Goal: Register for event/course

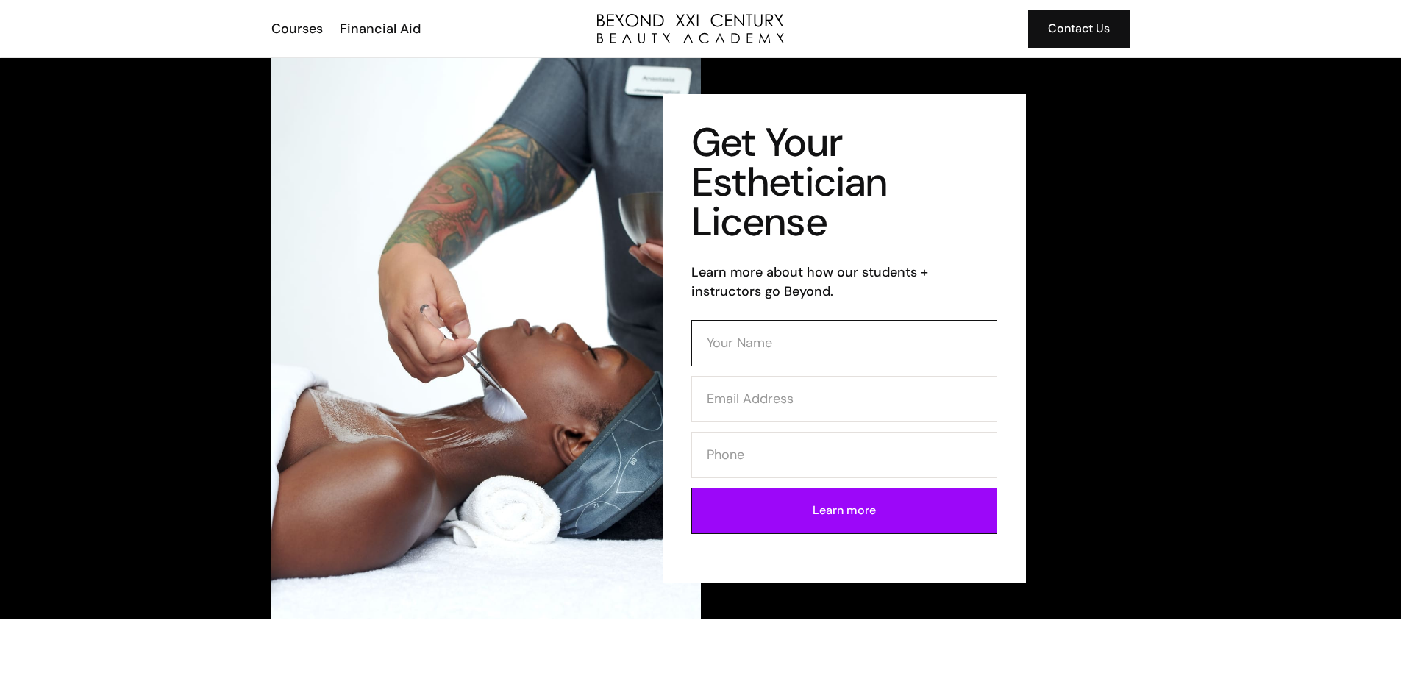
click at [688, 341] on input "Contact Form (Esthi)" at bounding box center [844, 343] width 306 height 46
type input "NORMA GUTIERREZ"
type input "norma.gutierrez@keyair.net"
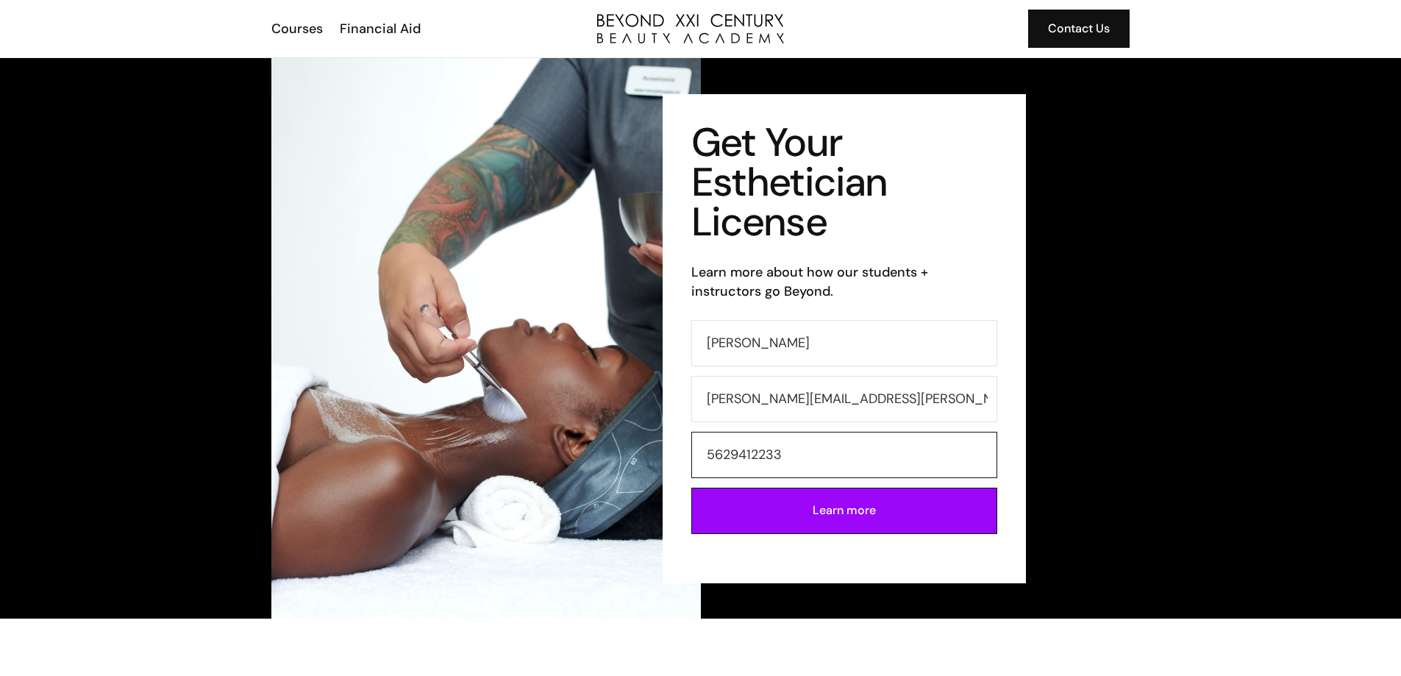
drag, startPoint x: 797, startPoint y: 454, endPoint x: 612, endPoint y: 425, distance: 187.5
click at [612, 434] on div "Get Your Esthetician License Learn more about how our students + instructors go…" at bounding box center [700, 338] width 859 height 560
type input "5623952680"
click at [688, 509] on input "Learn more" at bounding box center [844, 510] width 306 height 46
type input "Please wait..."
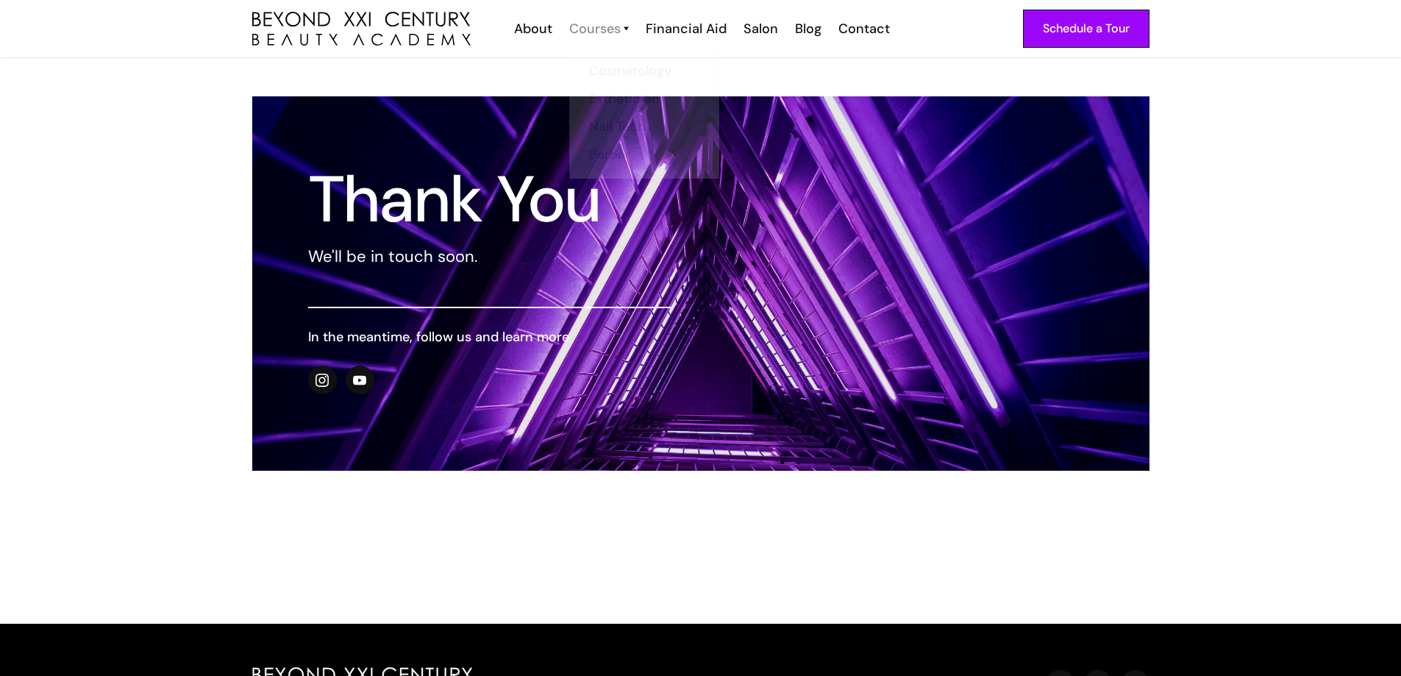
click at [590, 29] on div "Courses" at bounding box center [594, 28] width 51 height 19
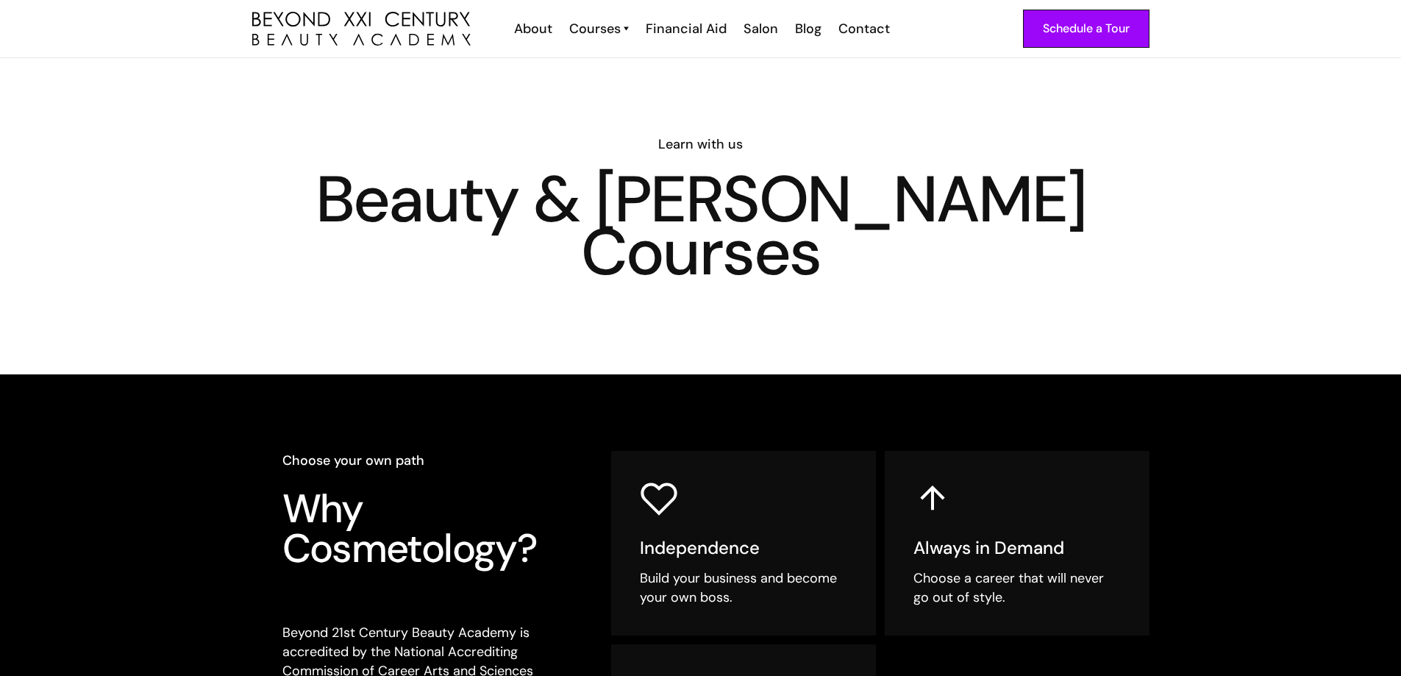
click at [629, 25] on img at bounding box center [625, 28] width 5 height 19
click at [623, 24] on link "Courses" at bounding box center [599, 28] width 60 height 19
click at [629, 28] on img at bounding box center [625, 28] width 5 height 19
click at [611, 29] on div "Courses" at bounding box center [594, 28] width 51 height 19
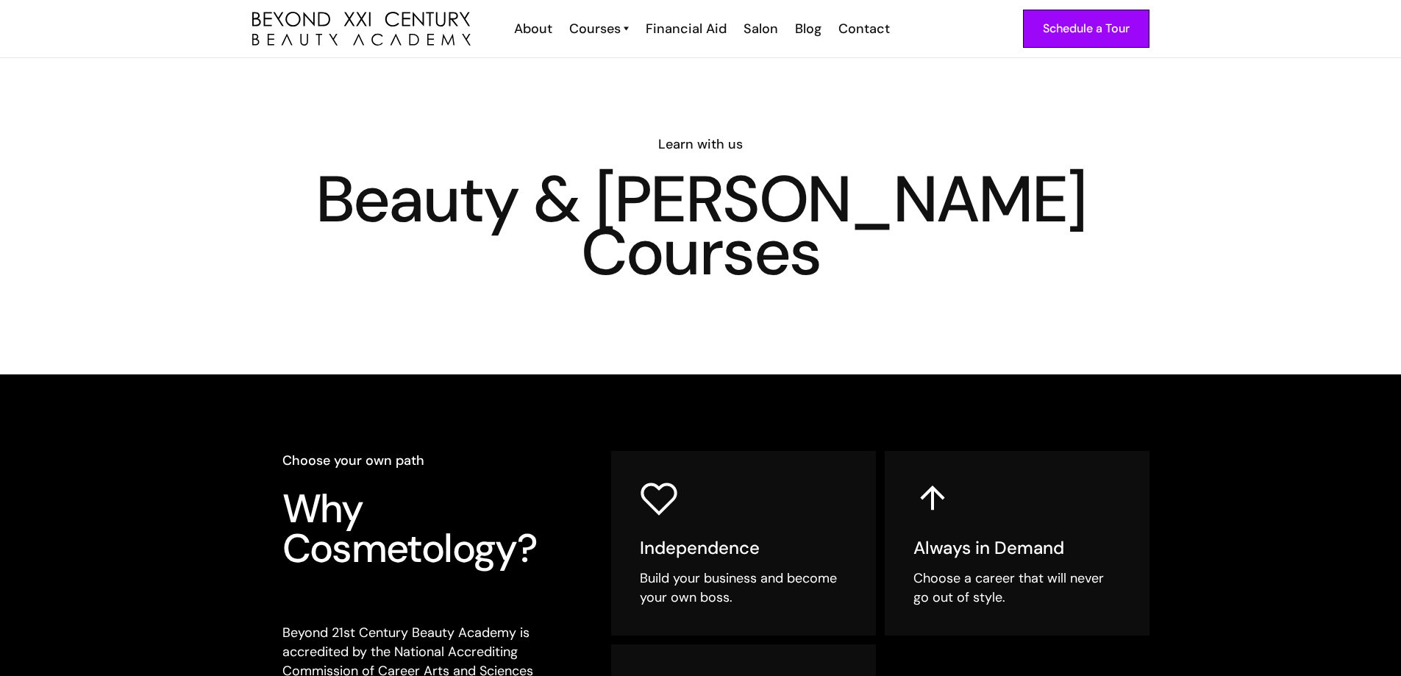
click at [611, 29] on div "Courses" at bounding box center [594, 28] width 51 height 19
click at [620, 24] on div "Courses" at bounding box center [594, 28] width 51 height 19
click at [623, 60] on link "Cosmetology" at bounding box center [648, 63] width 110 height 28
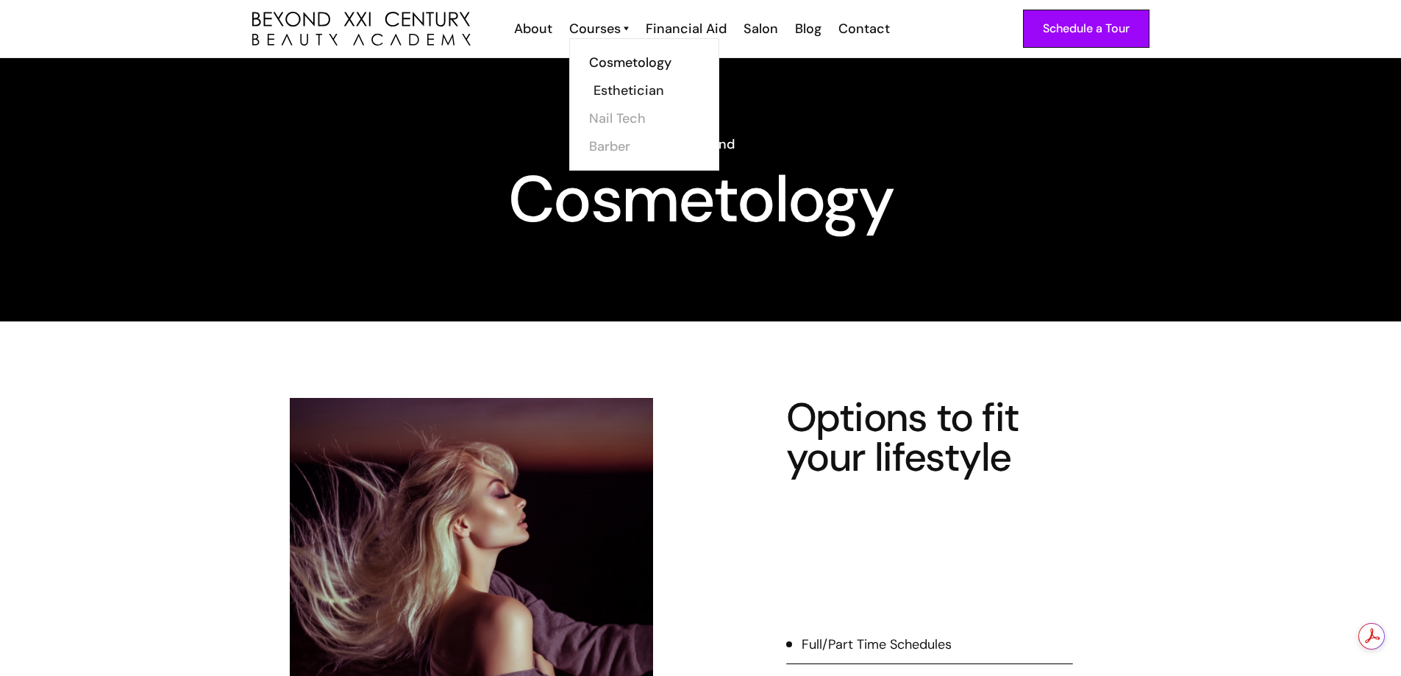
click at [617, 84] on link "Esthetician" at bounding box center [648, 90] width 110 height 28
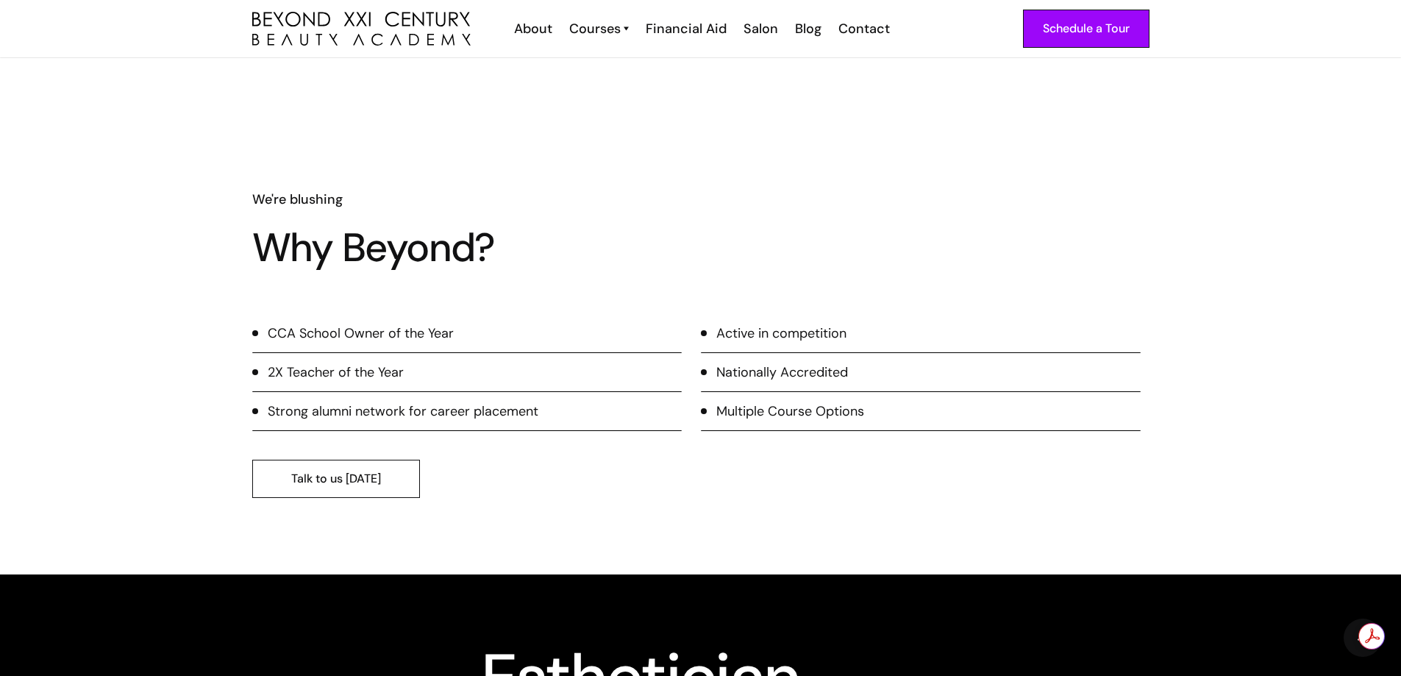
click at [367, 487] on link "Talk to us [DATE]" at bounding box center [336, 478] width 168 height 38
click at [873, 34] on div "Contact" at bounding box center [863, 28] width 51 height 19
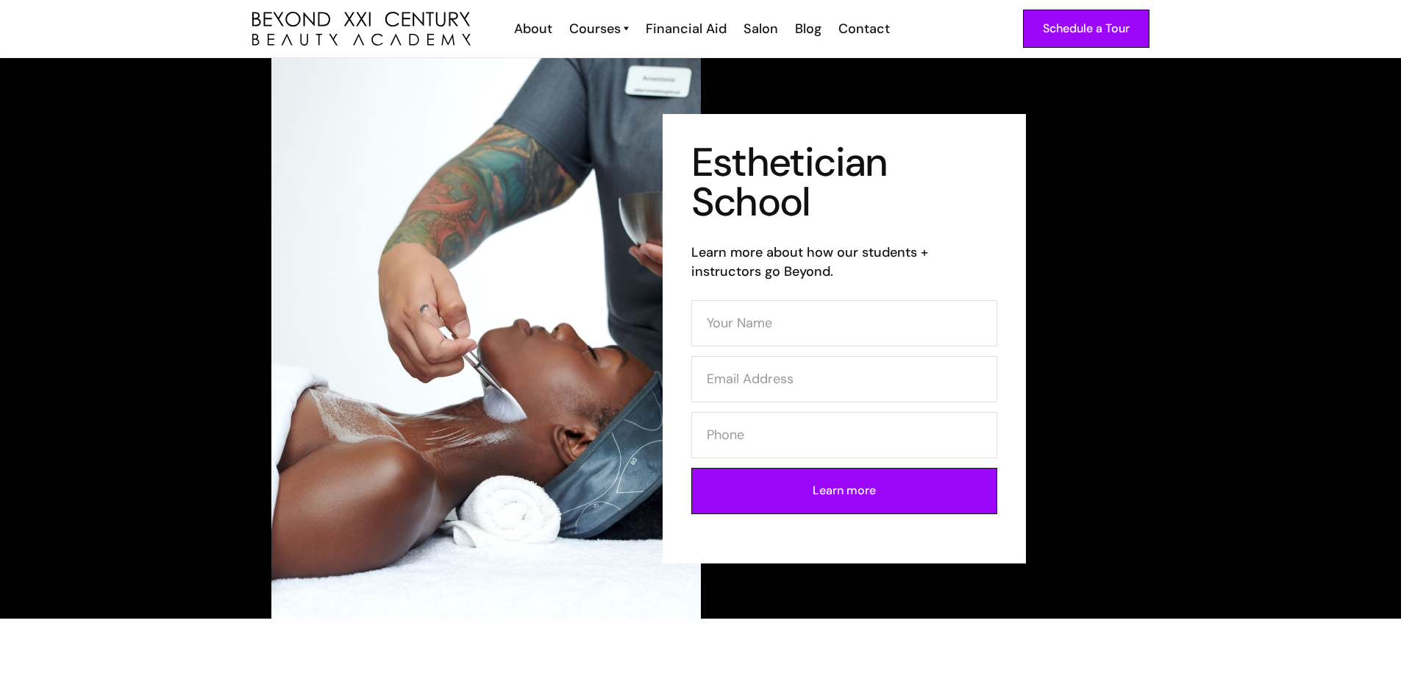
scroll to position [1250, 0]
